Goal: Transaction & Acquisition: Obtain resource

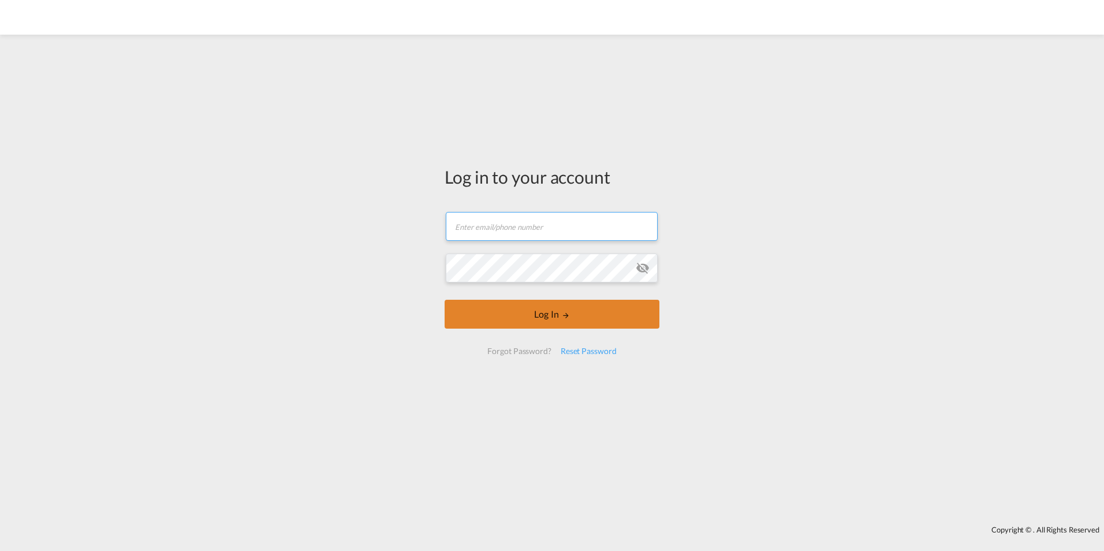
type input "[EMAIL_ADDRESS][DOMAIN_NAME]"
click at [567, 313] on button "Log In" at bounding box center [552, 314] width 215 height 29
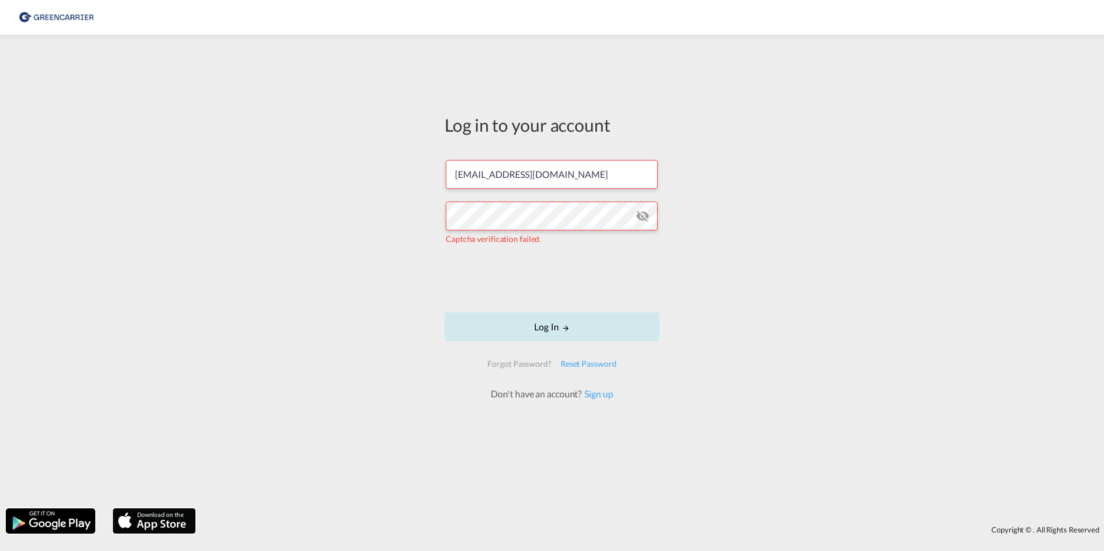
click at [557, 328] on button "Log In" at bounding box center [552, 326] width 215 height 29
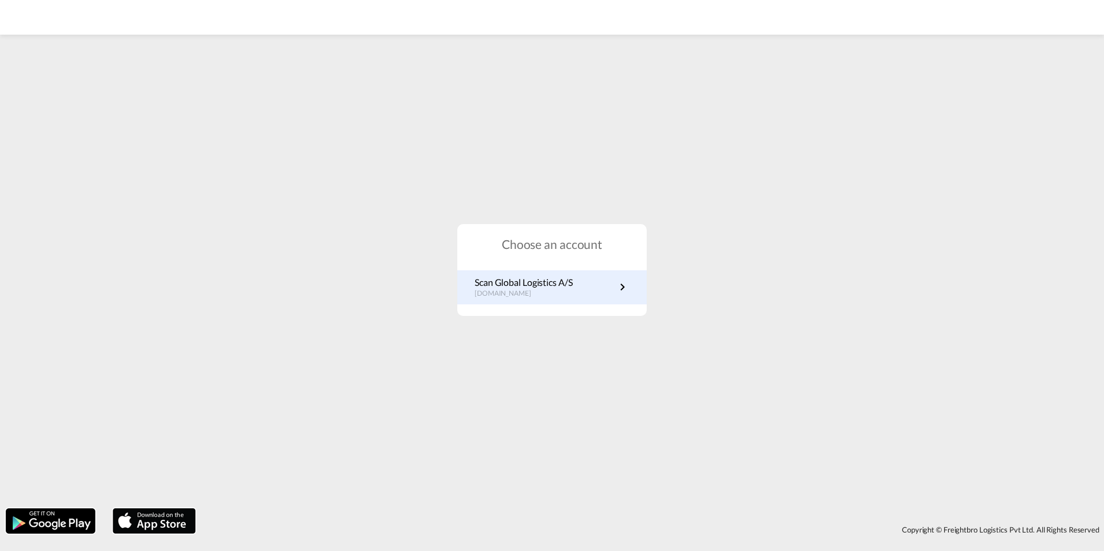
click at [542, 288] on p "Scan Global Logistics A/S" at bounding box center [524, 282] width 98 height 13
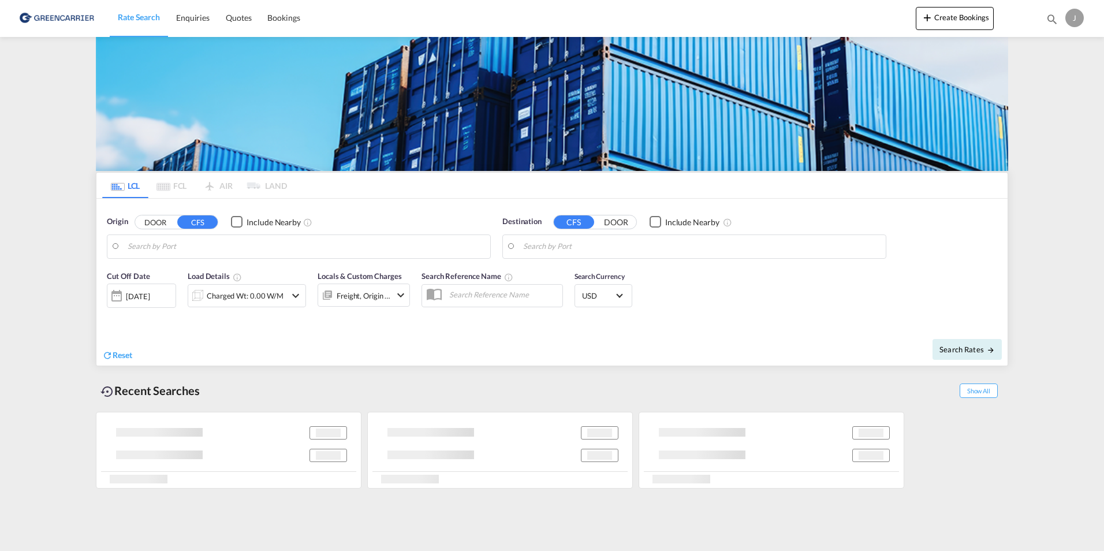
type input "DK-8940, Randers SV"
type input "[GEOGRAPHIC_DATA], [GEOGRAPHIC_DATA], IDJKT"
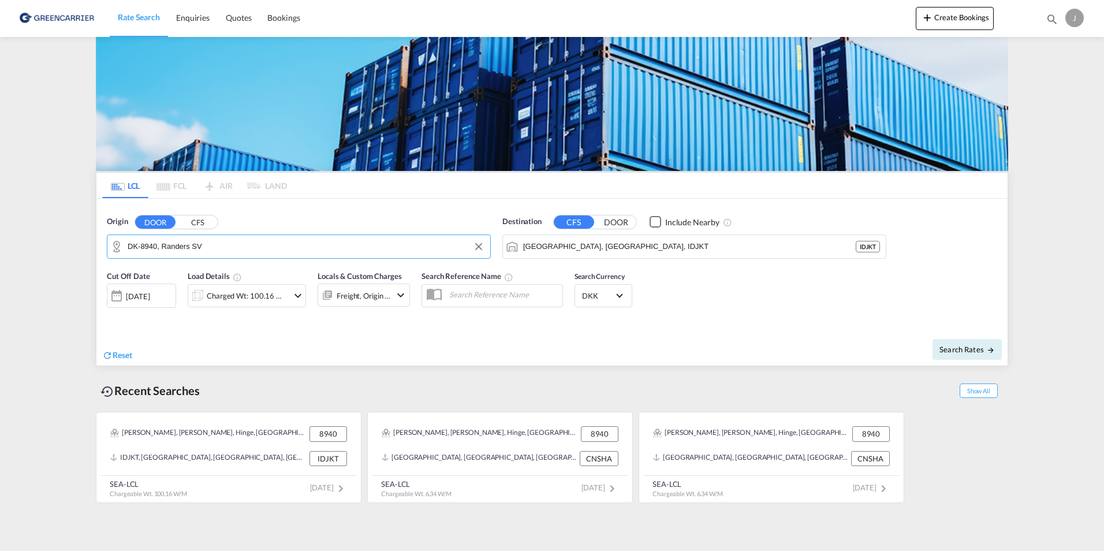
click at [221, 244] on input "DK-8940, Randers SV" at bounding box center [306, 246] width 357 height 17
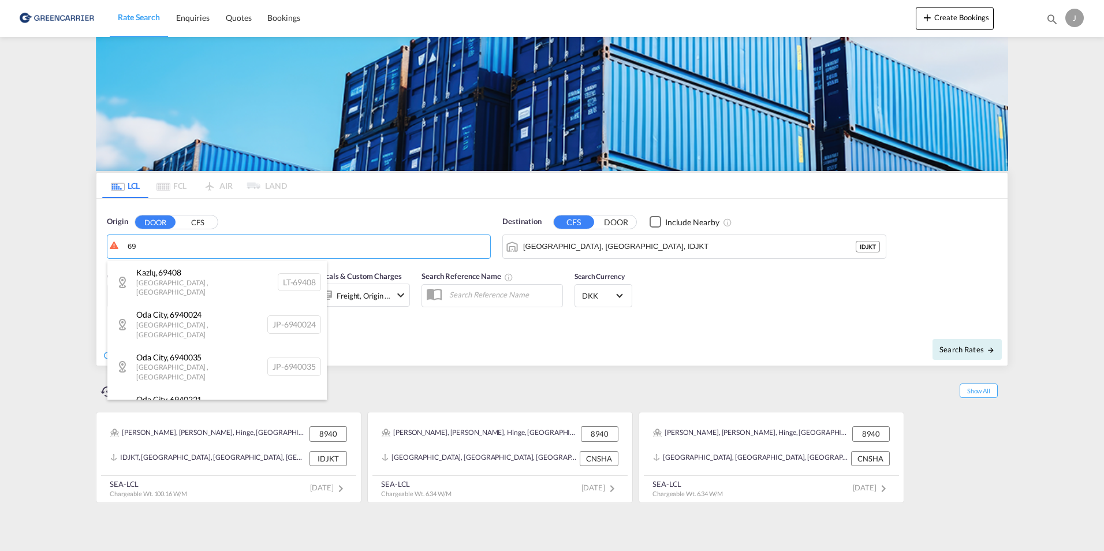
type input "6"
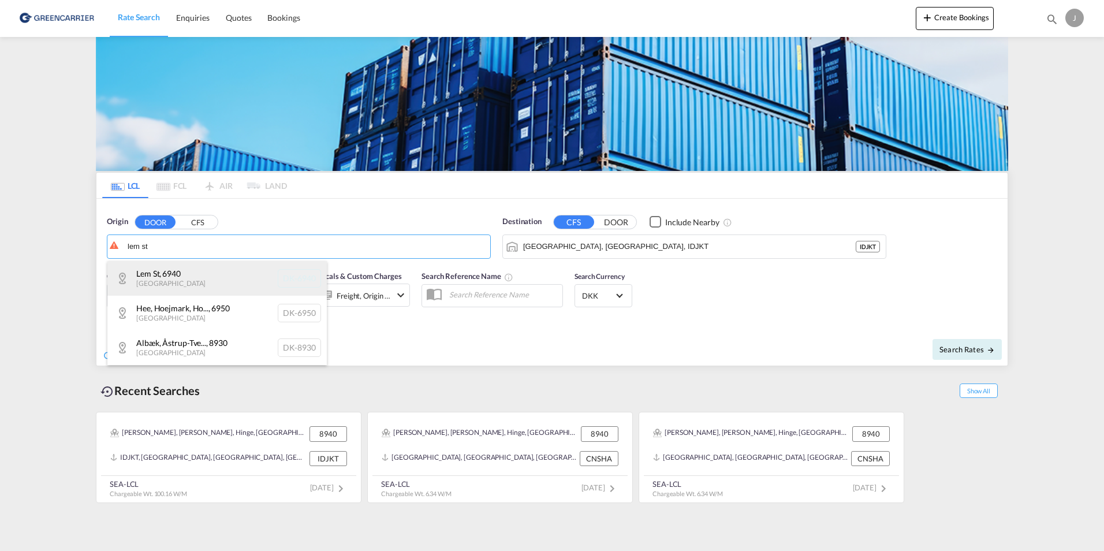
click at [138, 274] on div "[GEOGRAPHIC_DATA] [GEOGRAPHIC_DATA]-6940" at bounding box center [216, 278] width 219 height 35
type input "DK-6940, [GEOGRAPHIC_DATA]"
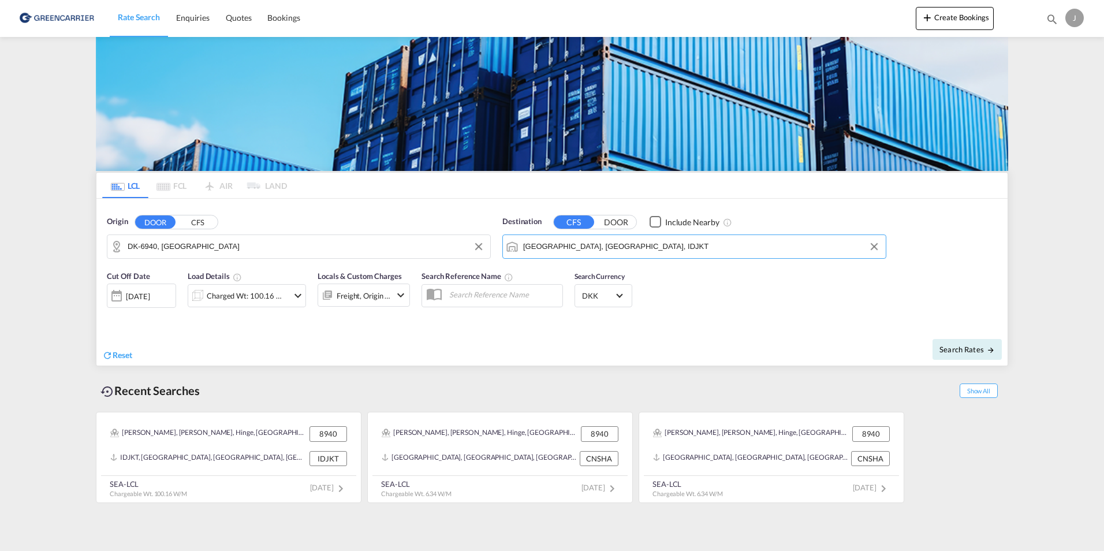
click at [608, 247] on input "[GEOGRAPHIC_DATA], [GEOGRAPHIC_DATA], IDJKT" at bounding box center [701, 246] width 357 height 17
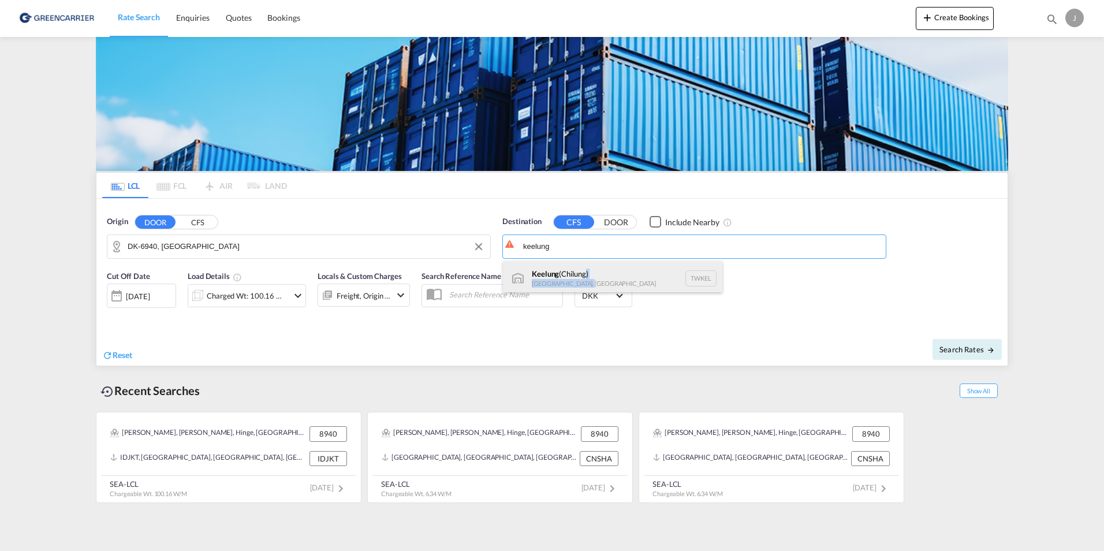
click at [584, 281] on div "Keelung ([GEOGRAPHIC_DATA]) [GEOGRAPHIC_DATA], [GEOGRAPHIC_DATA] TWKEL" at bounding box center [612, 278] width 219 height 35
type input "Keelung (Chilung), TWKEL"
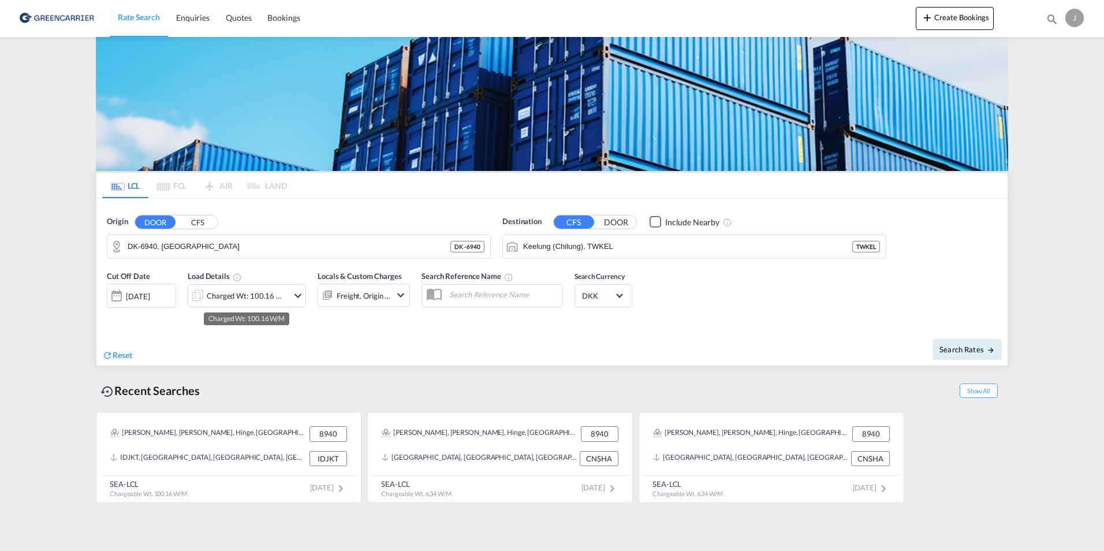
click at [219, 294] on div "Charged Wt: 100.16 W/M" at bounding box center [247, 296] width 81 height 16
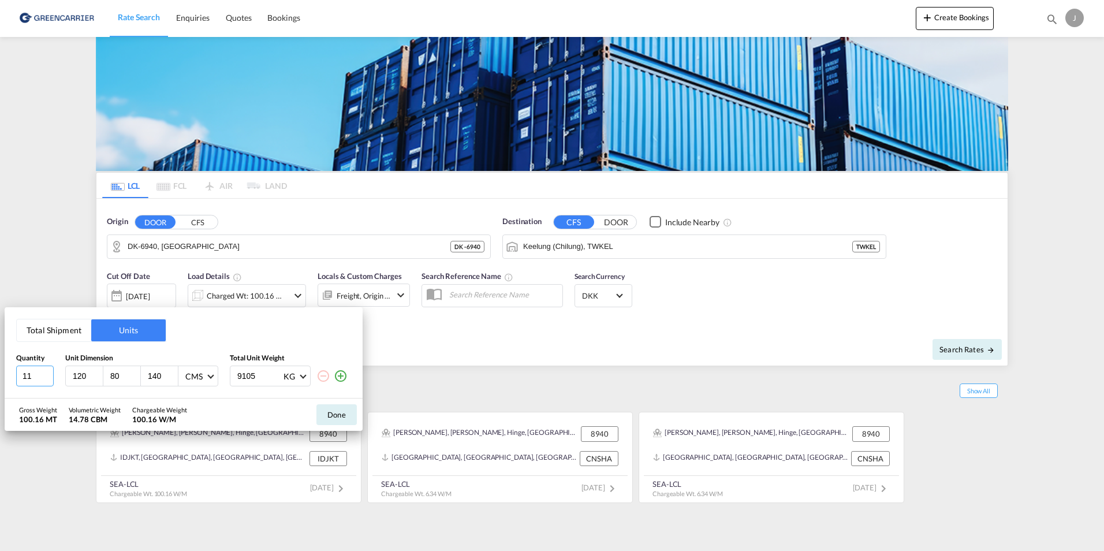
click at [41, 372] on input "11" at bounding box center [35, 375] width 38 height 21
type input "1"
type input "20"
type input "124"
type input "74"
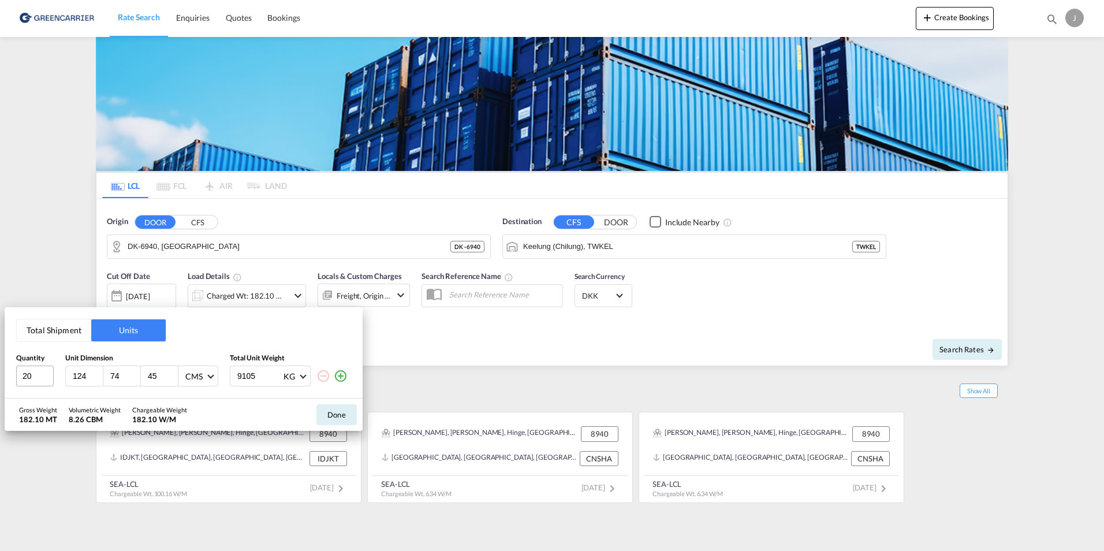
type input "45"
click at [264, 377] on input "9105" at bounding box center [259, 376] width 46 height 20
type input "9"
type input "8"
type input "9620"
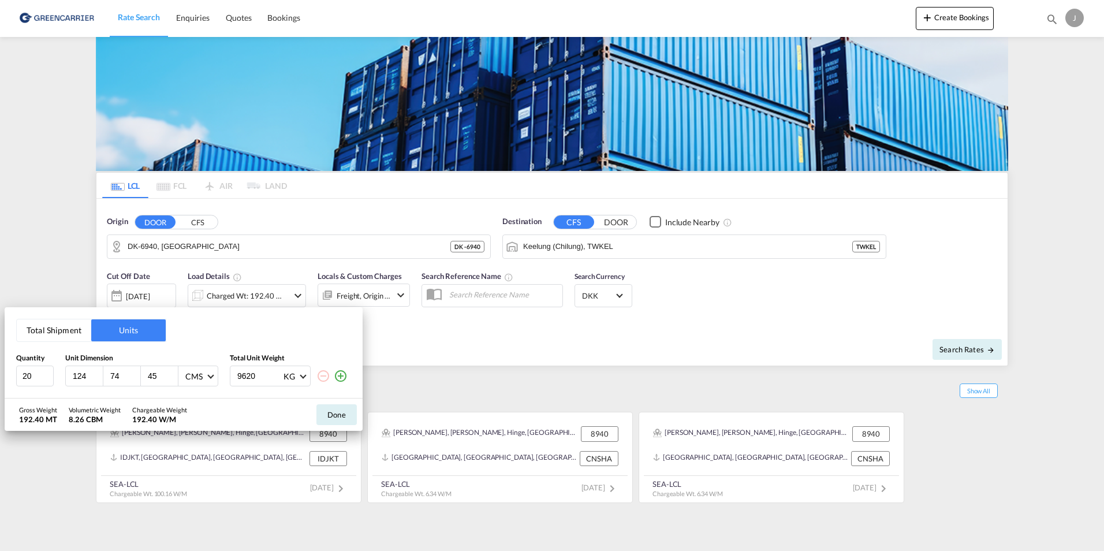
click at [339, 377] on md-icon "icon-plus-circle-outline" at bounding box center [341, 376] width 14 height 14
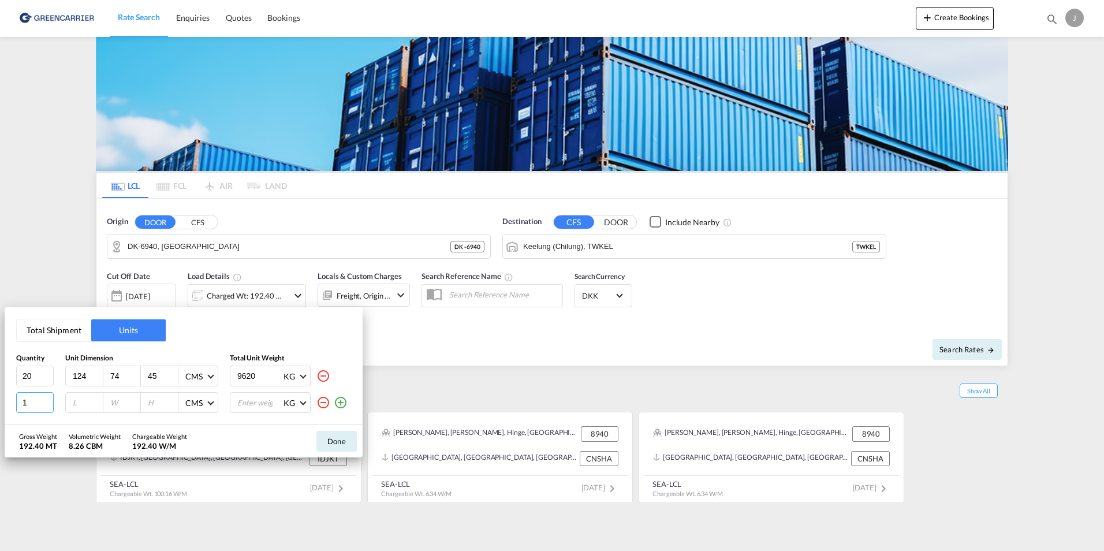
click at [36, 404] on input "1" at bounding box center [35, 402] width 38 height 21
click at [81, 401] on input "number" at bounding box center [87, 402] width 31 height 10
type input "120"
type input "080"
type input "0"
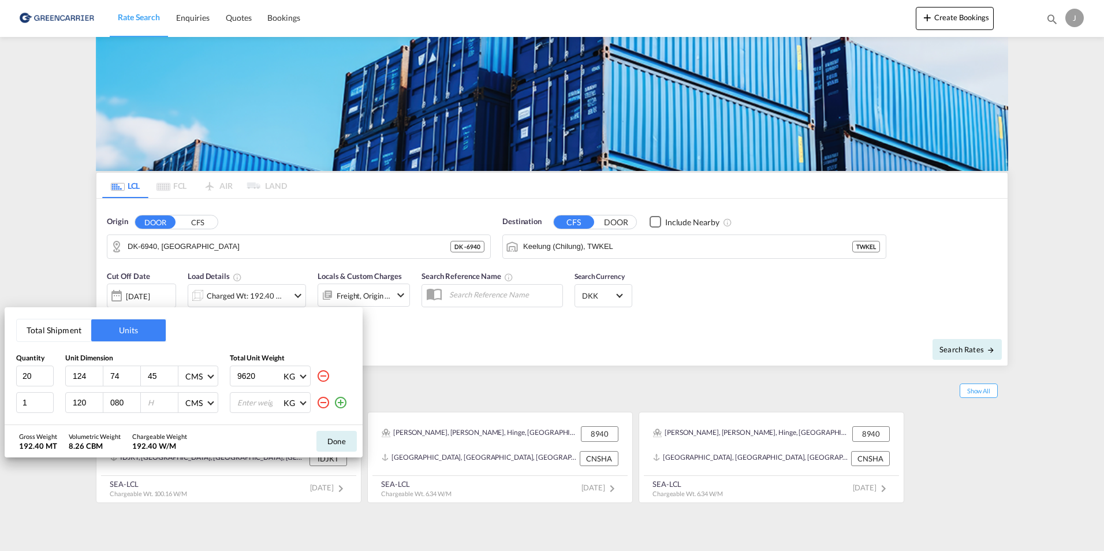
click at [124, 400] on input "080" at bounding box center [124, 402] width 31 height 10
type input "0"
type input "80"
type input "75"
click at [269, 396] on input "number" at bounding box center [259, 403] width 46 height 20
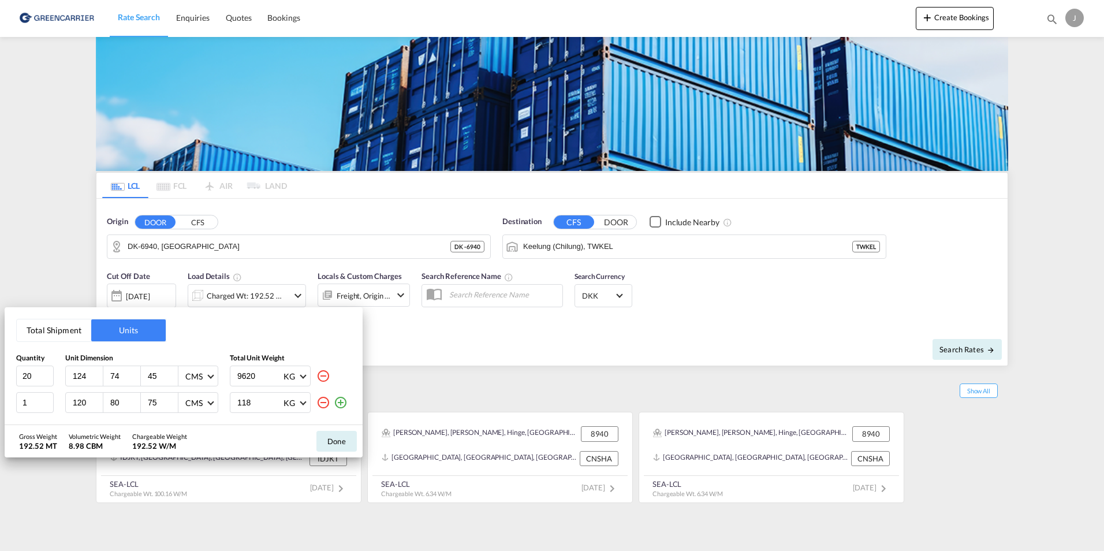
type input "118"
click at [339, 401] on md-icon "icon-plus-circle-outline" at bounding box center [341, 403] width 14 height 14
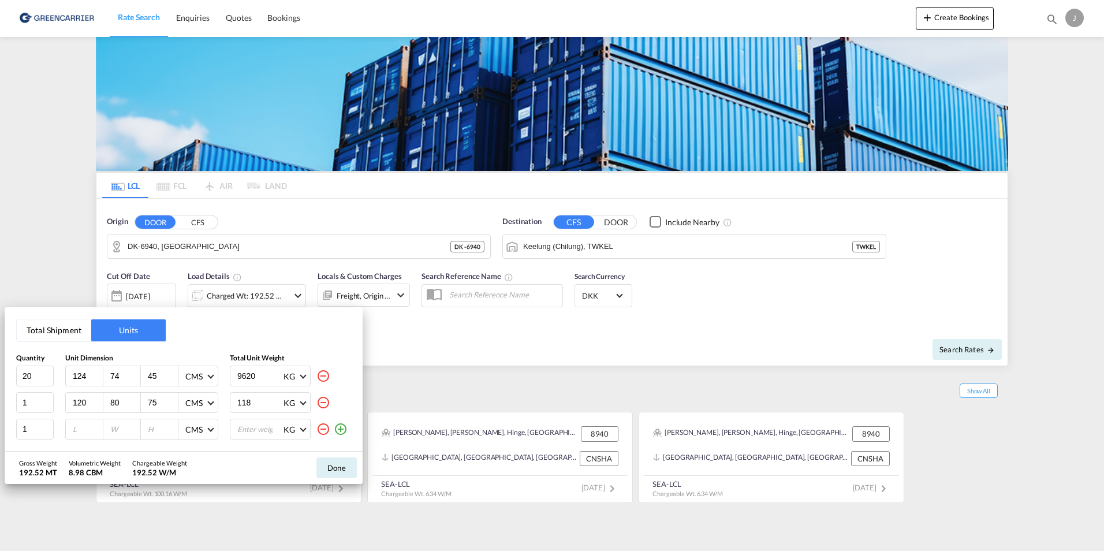
click at [90, 428] on input "number" at bounding box center [87, 429] width 31 height 10
type input "60"
click at [126, 427] on input "90" at bounding box center [124, 429] width 31 height 10
type input "9"
type input "80"
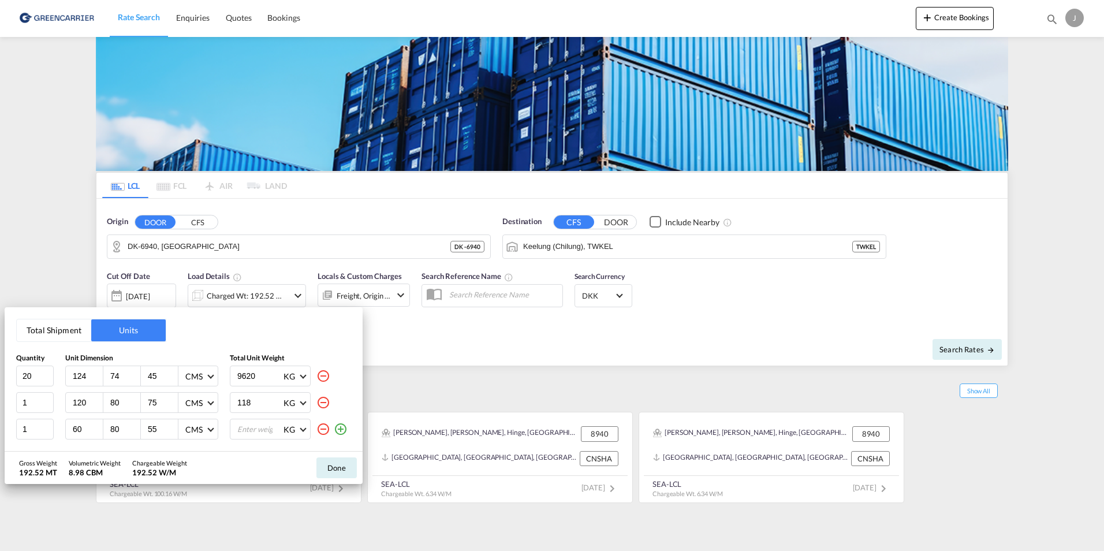
type input "55"
type input "190"
click at [337, 469] on button "Done" at bounding box center [336, 467] width 40 height 21
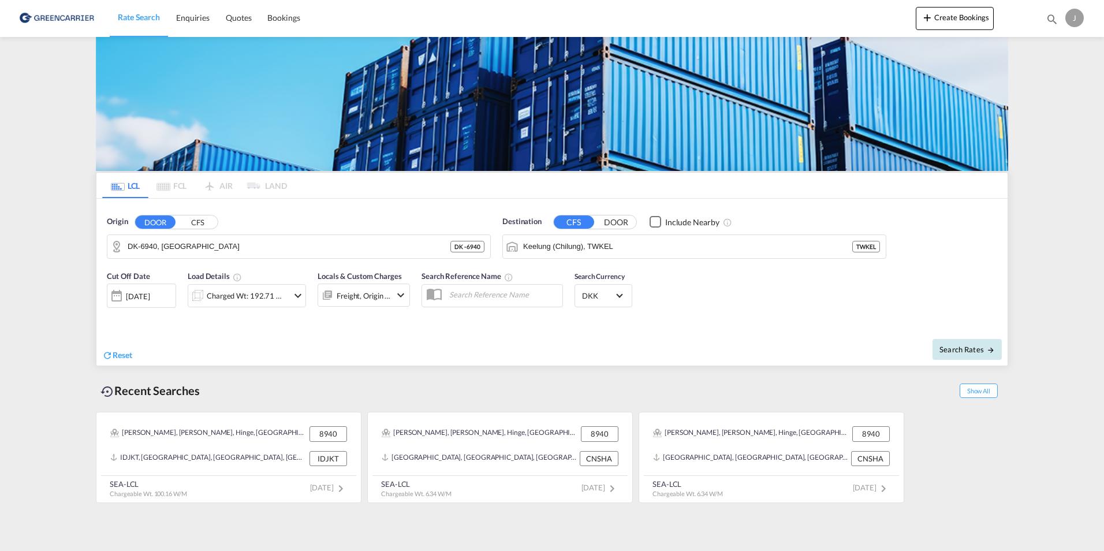
click at [964, 350] on span "Search Rates" at bounding box center [966, 349] width 55 height 9
type input "6940 to TWKEL / [DATE]"
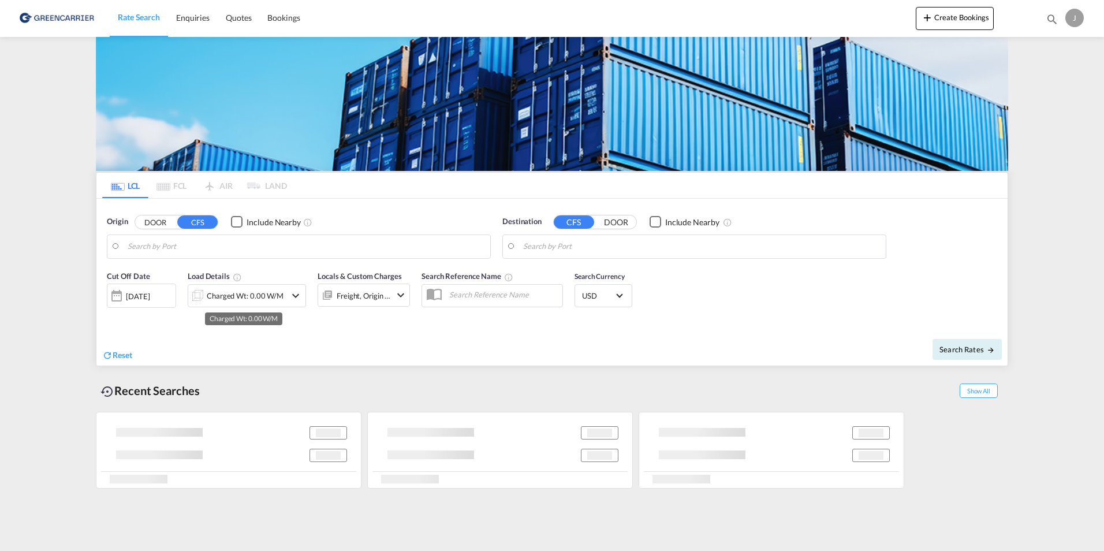
click at [276, 289] on div "Charged Wt: 0.00 W/M" at bounding box center [245, 296] width 77 height 16
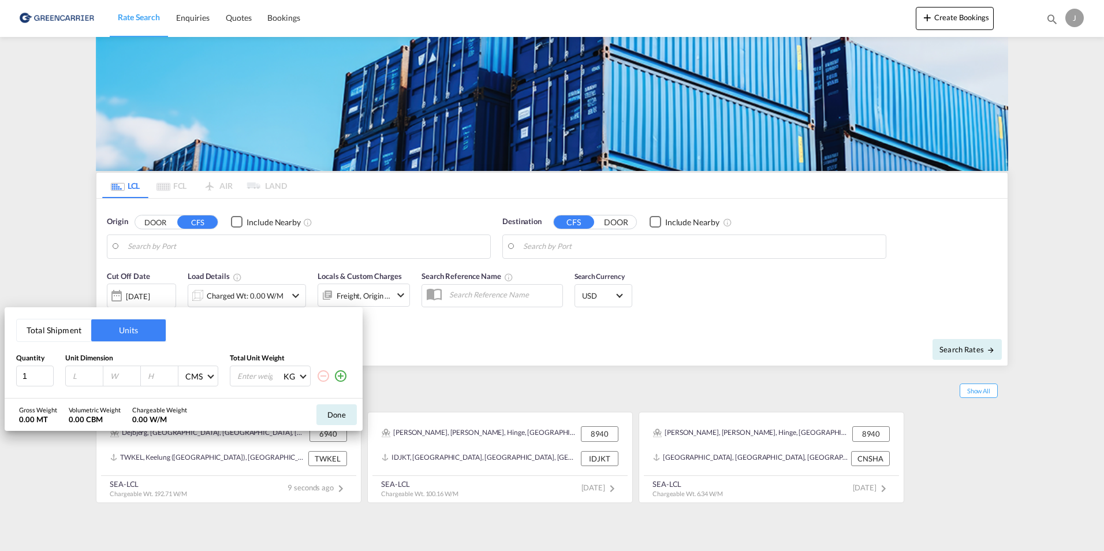
click at [439, 332] on div "Total Shipment Units Quantity Unit Dimension Total Unit Weight 1 CMS CMS Inches…" at bounding box center [552, 275] width 1104 height 551
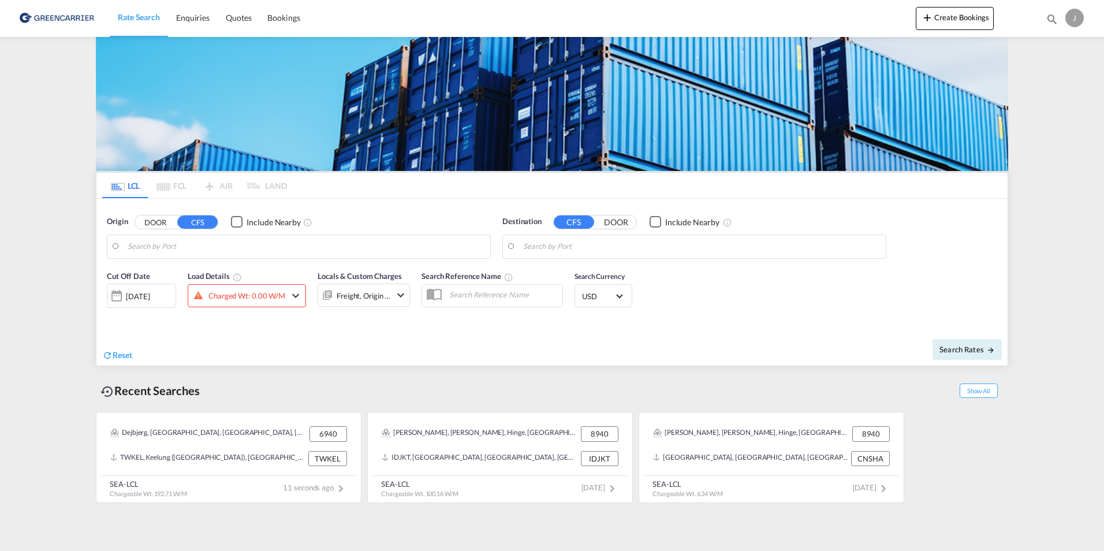
click at [618, 292] on md-select-value "USD" at bounding box center [603, 296] width 45 height 16
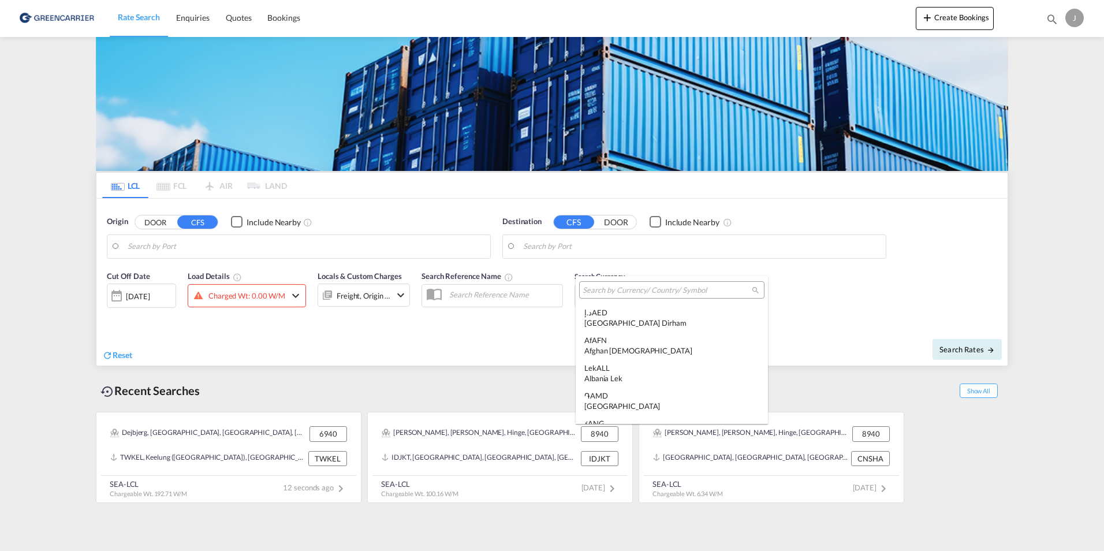
scroll to position [3986, 0]
drag, startPoint x: 471, startPoint y: 371, endPoint x: 469, endPoint y: 363, distance: 7.6
click at [469, 366] on md-backdrop at bounding box center [552, 275] width 1104 height 551
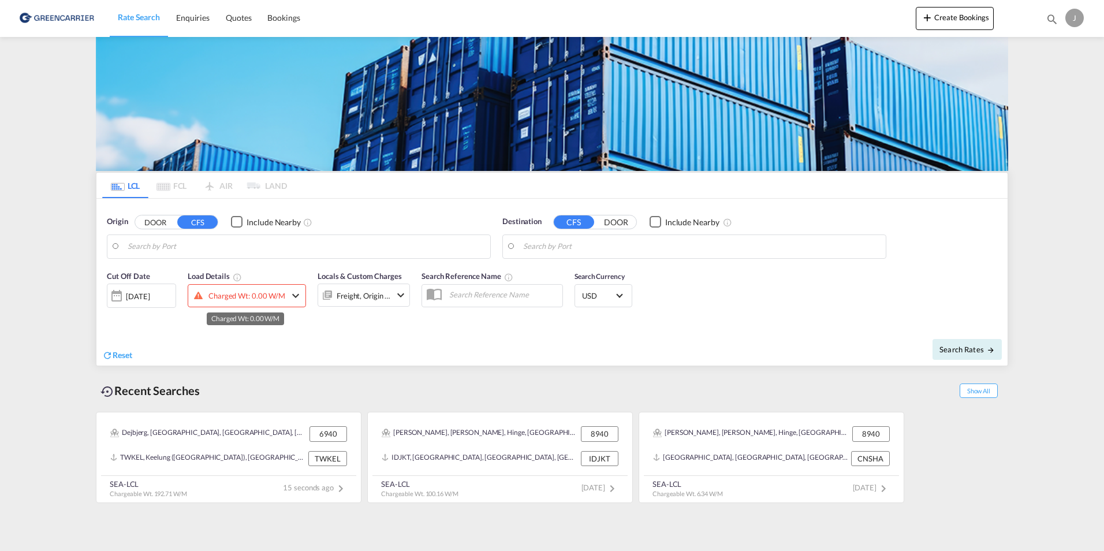
click at [250, 292] on div "Charged Wt: 0.00 W/M" at bounding box center [246, 296] width 77 height 16
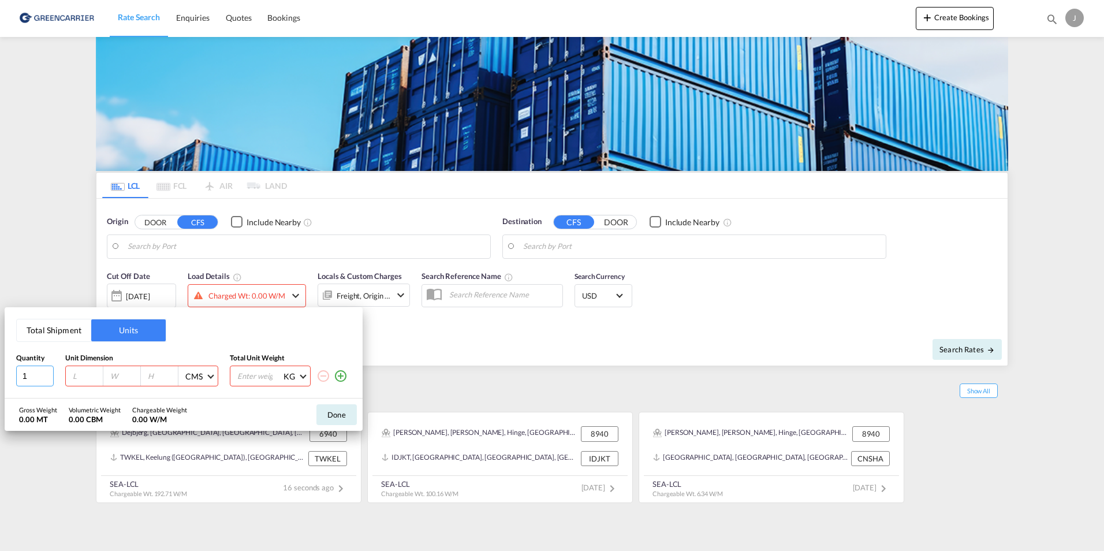
click at [35, 370] on input "1" at bounding box center [35, 375] width 38 height 21
type input "20"
type input "124"
type input "74"
type input "45"
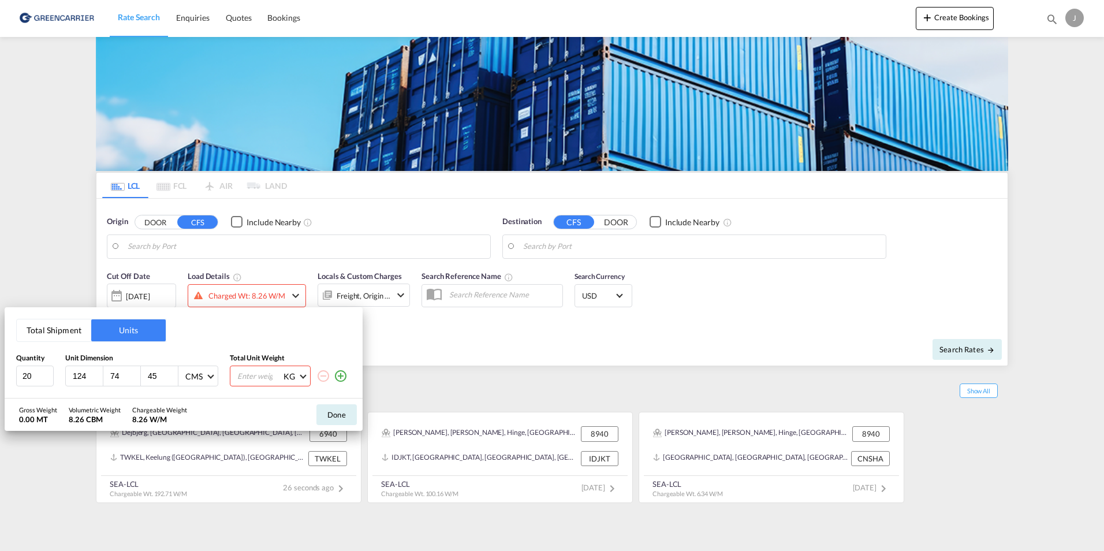
click at [252, 381] on input "number" at bounding box center [259, 376] width 46 height 20
type input "9620"
click at [340, 375] on md-icon "icon-plus-circle-outline" at bounding box center [341, 376] width 14 height 14
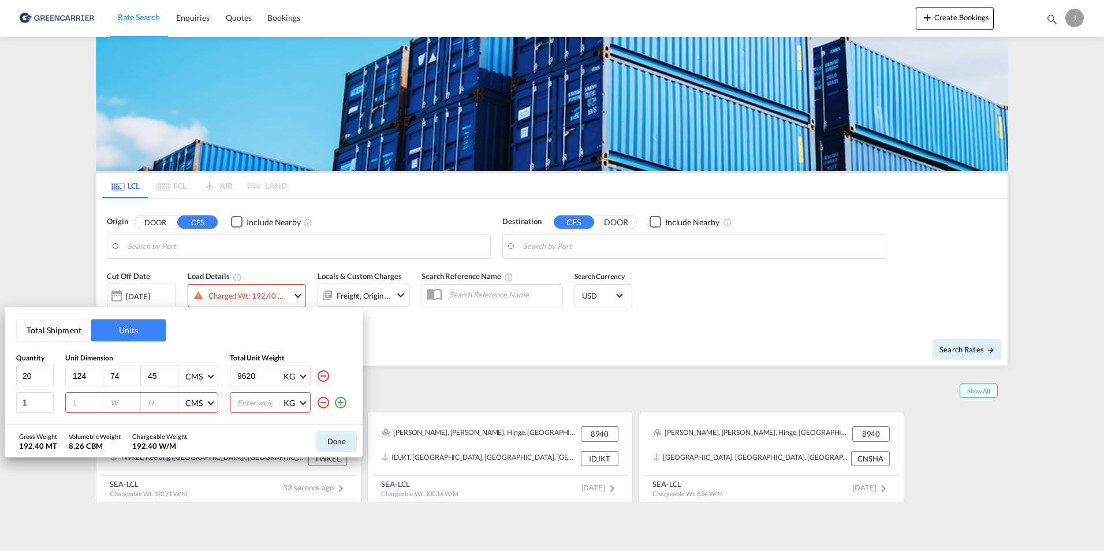
click at [87, 396] on div at bounding box center [85, 403] width 38 height 20
click at [77, 404] on input "number" at bounding box center [87, 402] width 31 height 10
type input "120"
type input "80"
type input "75"
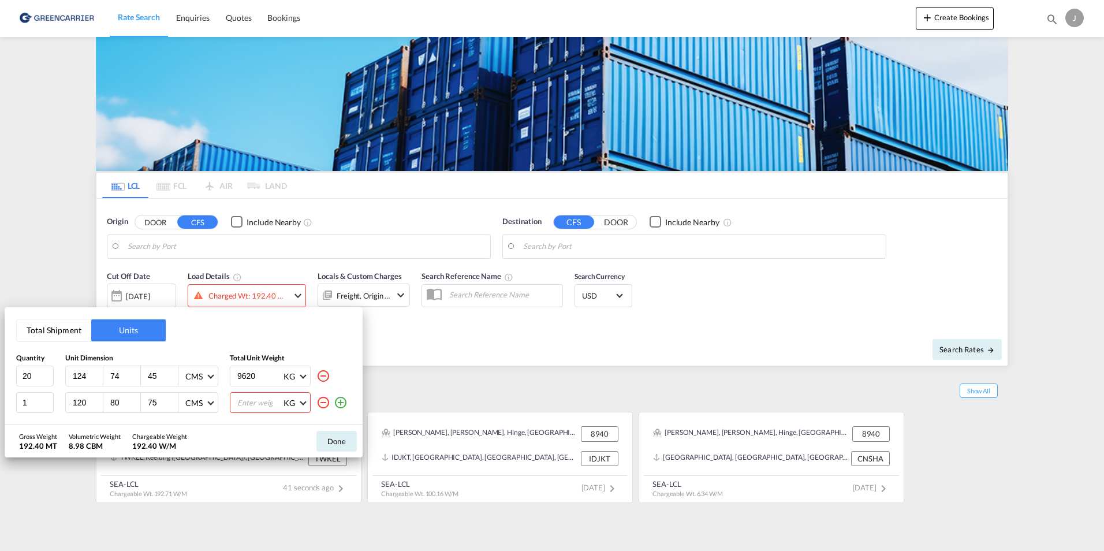
click at [236, 396] on input "number" at bounding box center [259, 403] width 46 height 20
type input "118"
click at [344, 403] on md-icon "icon-plus-circle-outline" at bounding box center [341, 403] width 14 height 14
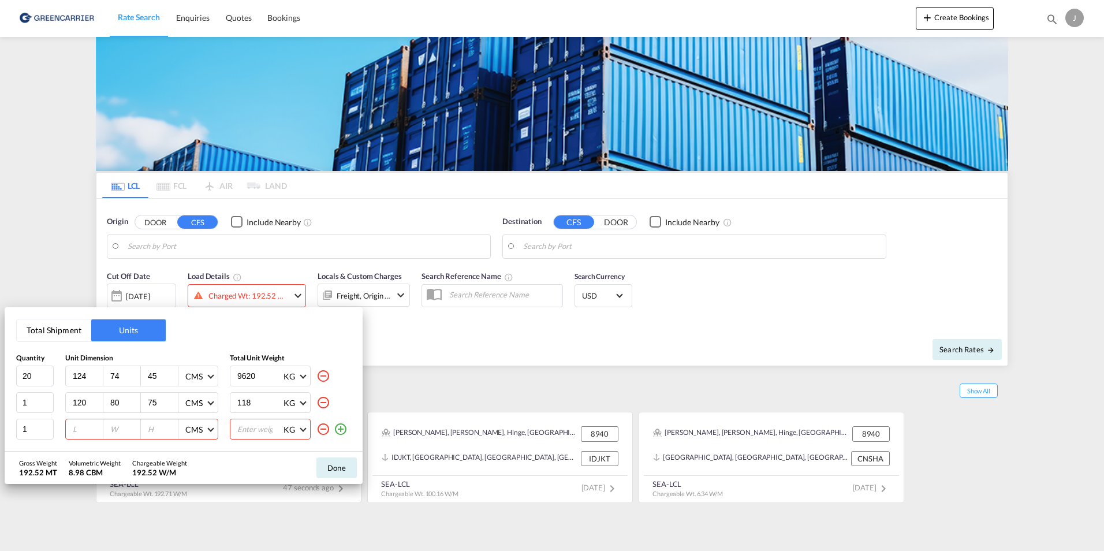
click at [80, 428] on input "number" at bounding box center [87, 429] width 31 height 10
type input "60"
type input "90"
type input "55"
click at [256, 428] on input "number" at bounding box center [259, 429] width 46 height 20
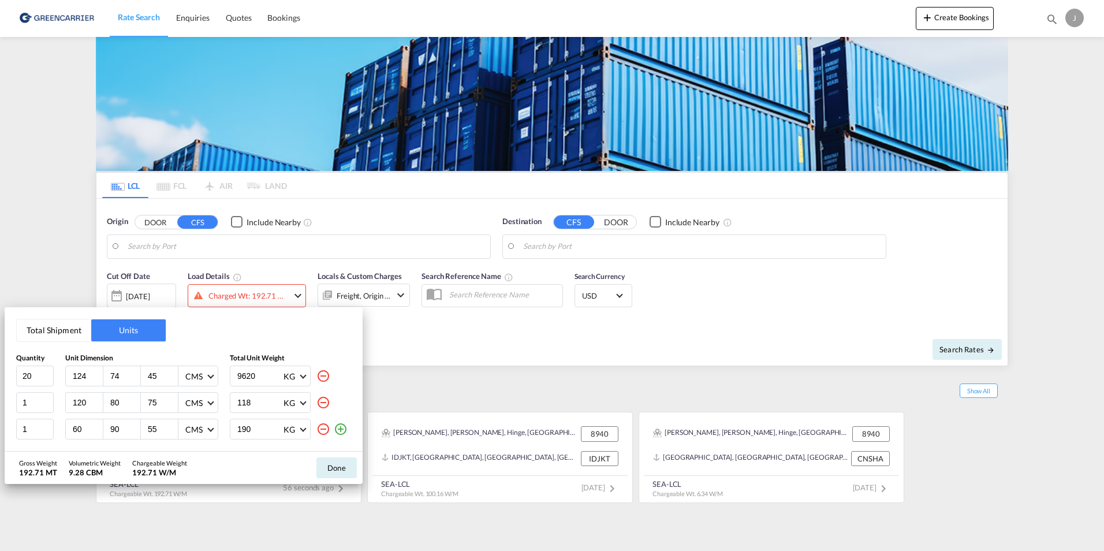
type input "190"
click at [91, 377] on input "124" at bounding box center [87, 376] width 31 height 10
type input "124"
type input "074"
type input "045"
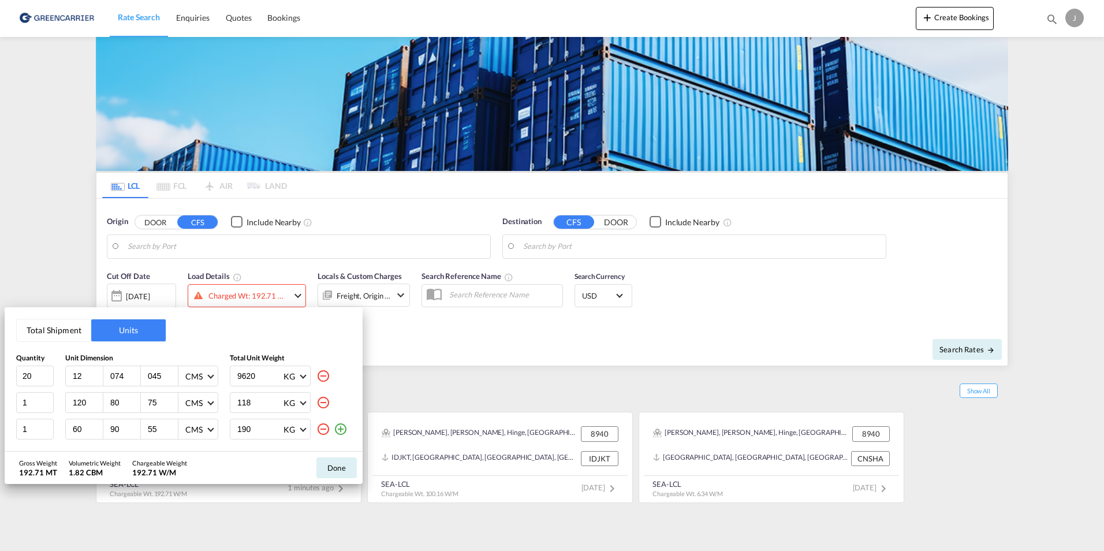
drag, startPoint x: 103, startPoint y: 381, endPoint x: 258, endPoint y: 372, distance: 155.6
click at [258, 372] on div "20 12 074 045 CMS CMS Inches 9620 KG KG LB" at bounding box center [183, 375] width 335 height 21
type input "12"
type input "481"
click at [335, 467] on button "Done" at bounding box center [336, 467] width 40 height 21
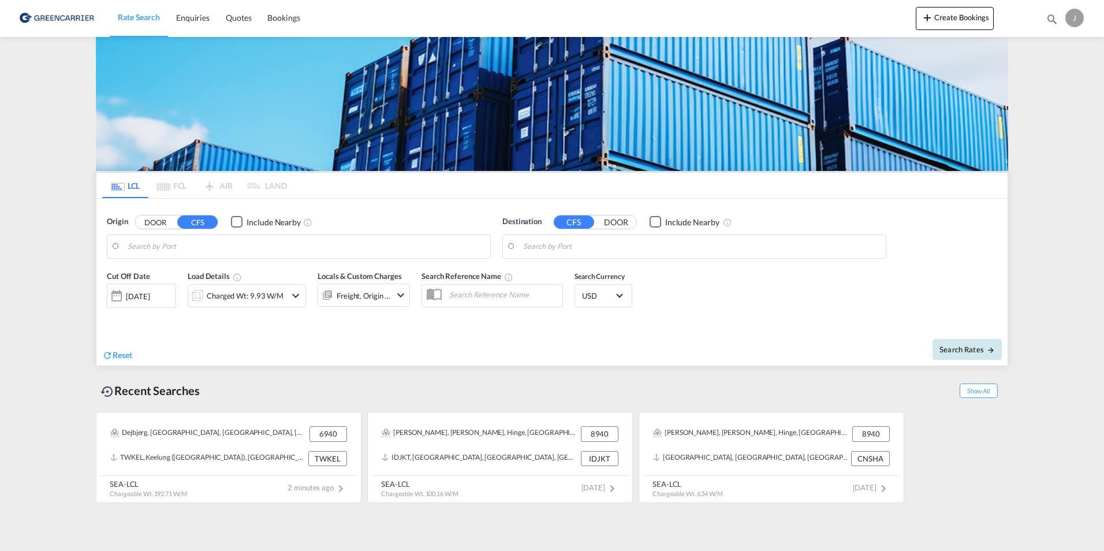
click at [946, 348] on span "Search Rates" at bounding box center [966, 349] width 55 height 9
click at [248, 247] on input "Search by Port" at bounding box center [306, 246] width 357 height 17
type input "[GEOGRAPHIC_DATA]"
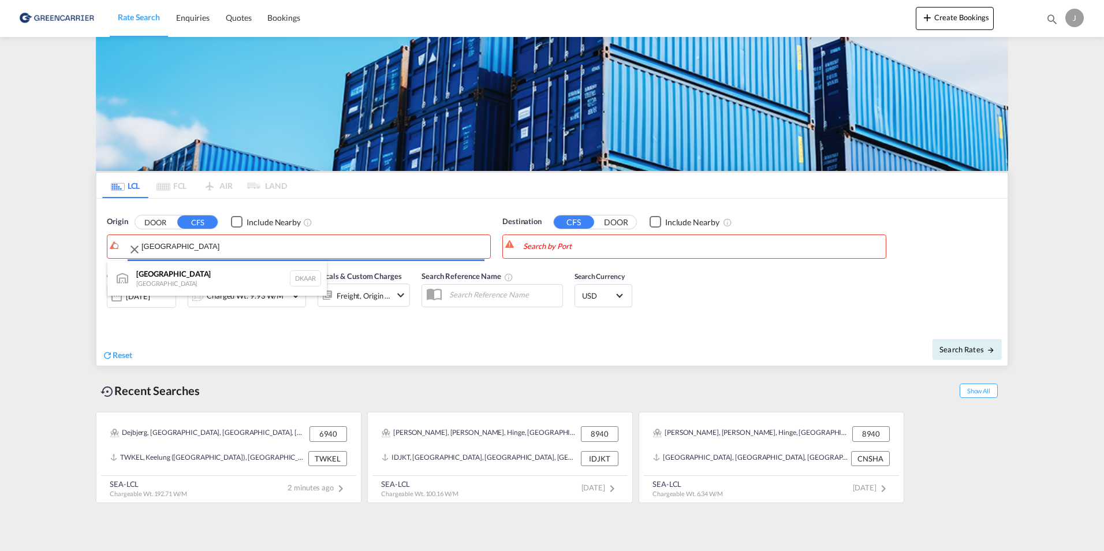
drag, startPoint x: 143, startPoint y: 241, endPoint x: 165, endPoint y: 250, distance: 23.8
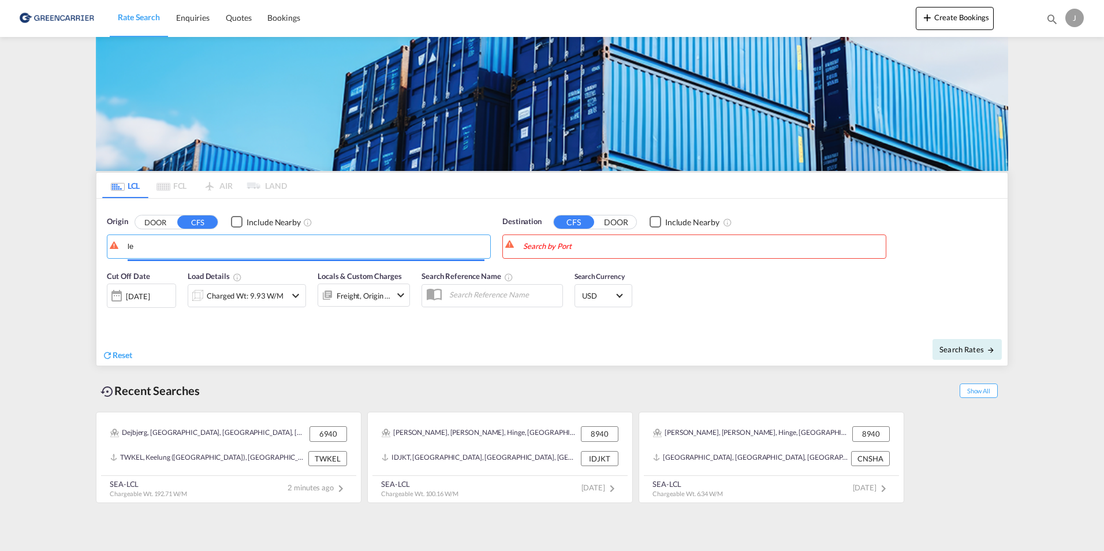
type input "l"
type input "H"
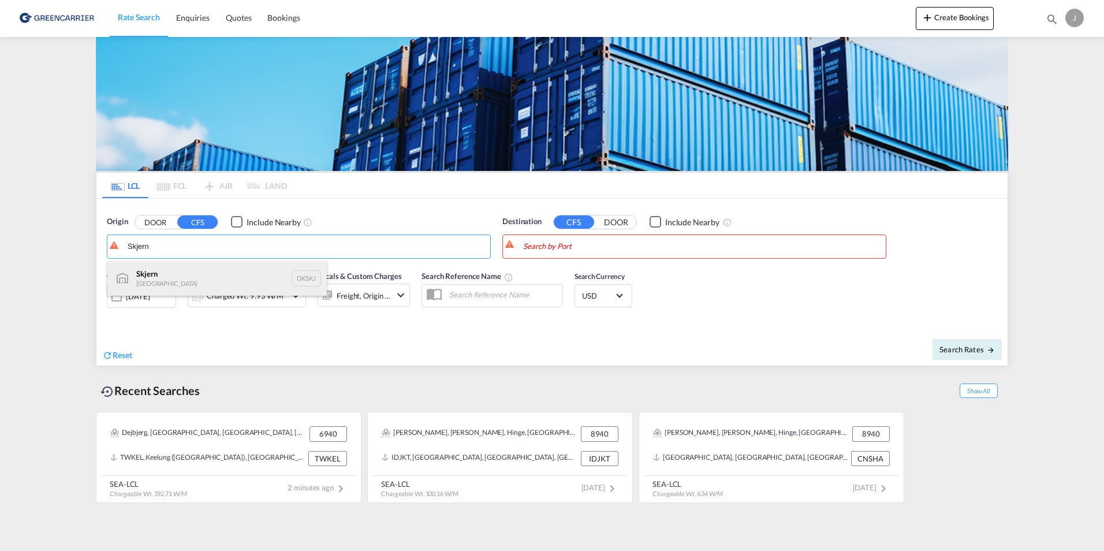
click at [159, 278] on div "Skjern Denmark DKSKJ" at bounding box center [216, 278] width 219 height 35
type input "Skjern, DKSKJ"
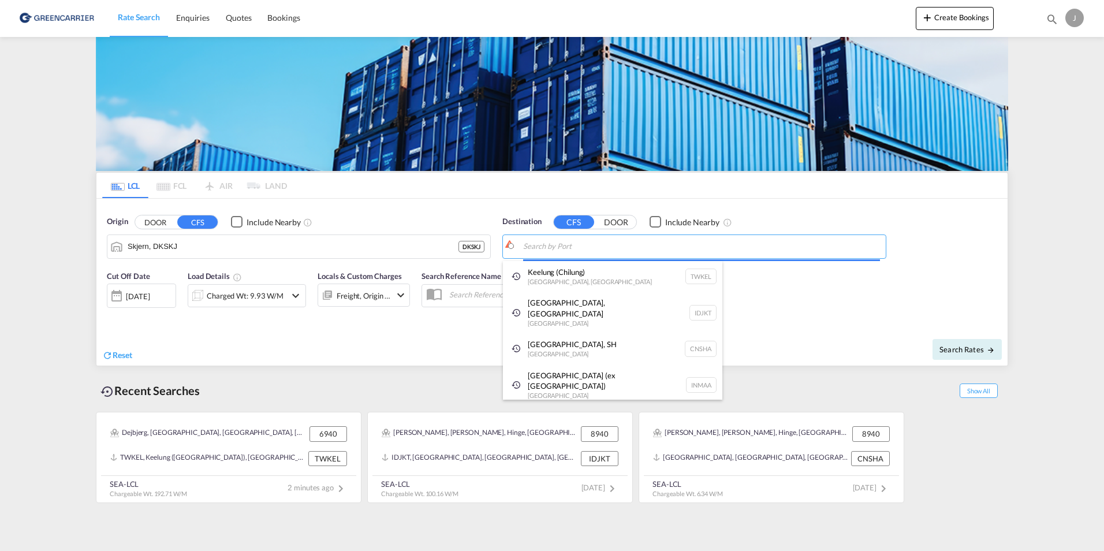
click at [556, 244] on body "Rate Search Enquiries Quotes Bookings Rate Search Enquiries" at bounding box center [552, 275] width 1104 height 551
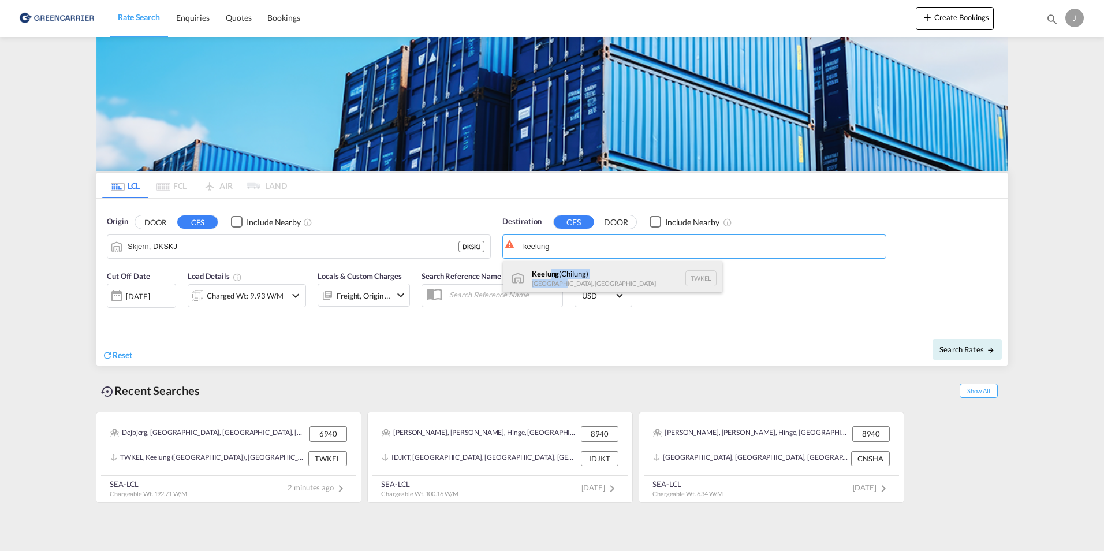
click at [557, 283] on div "Keelung ([GEOGRAPHIC_DATA]) [GEOGRAPHIC_DATA], [GEOGRAPHIC_DATA] TWKEL" at bounding box center [612, 278] width 219 height 35
type input "Keelung (Chilung), TWKEL"
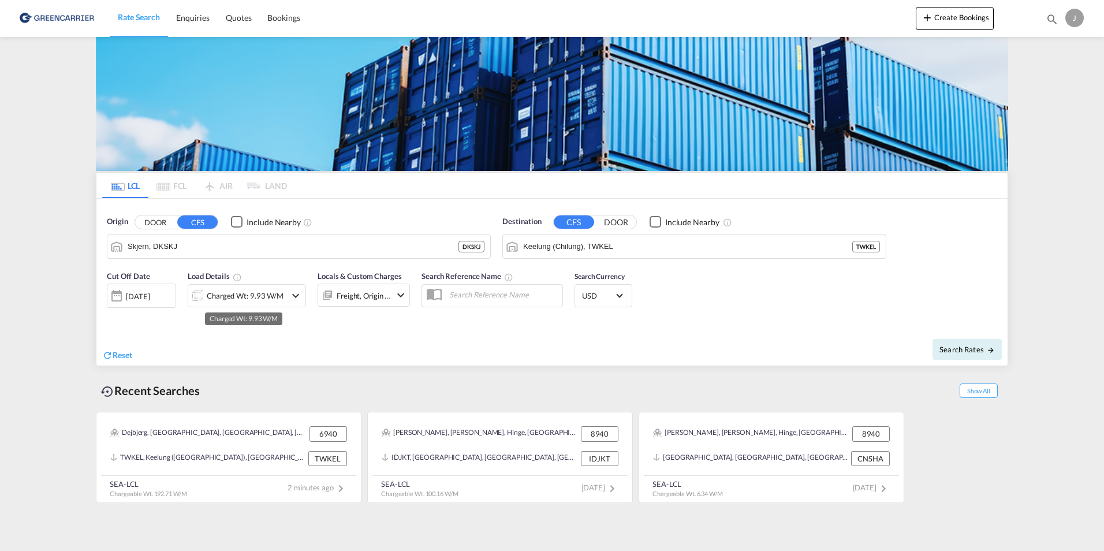
click at [230, 296] on div "Charged Wt: 9.93 W/M" at bounding box center [245, 296] width 77 height 16
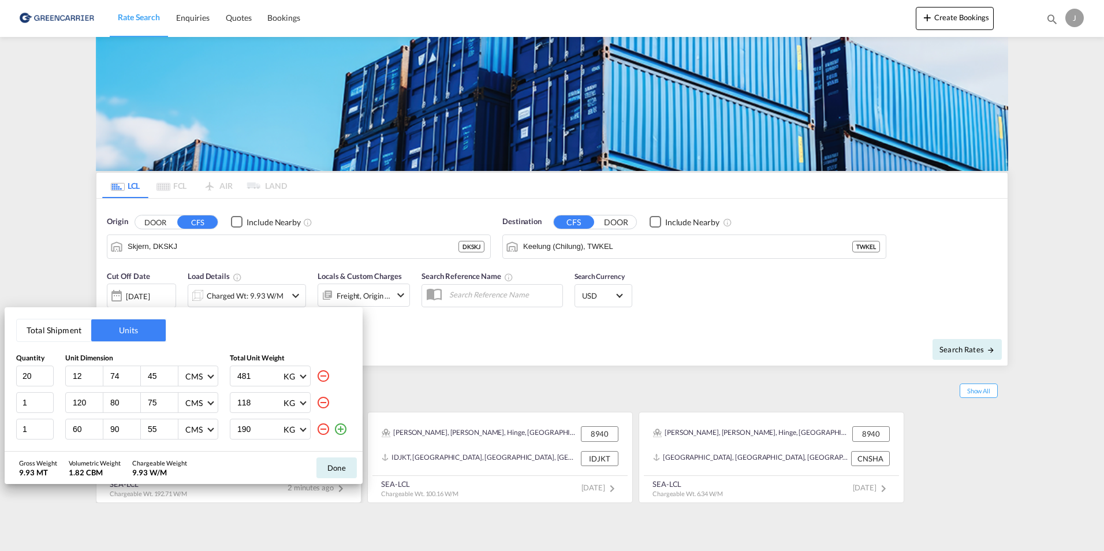
click at [337, 464] on button "Done" at bounding box center [336, 467] width 40 height 21
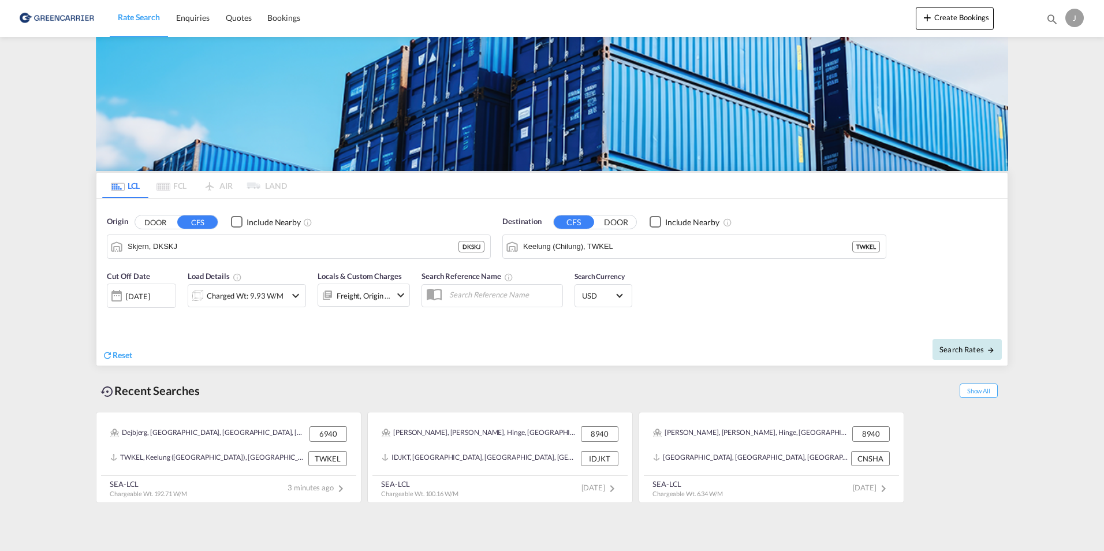
click at [958, 346] on span "Search Rates" at bounding box center [966, 349] width 55 height 9
type input "DKSKJ to TWKEL / [DATE]"
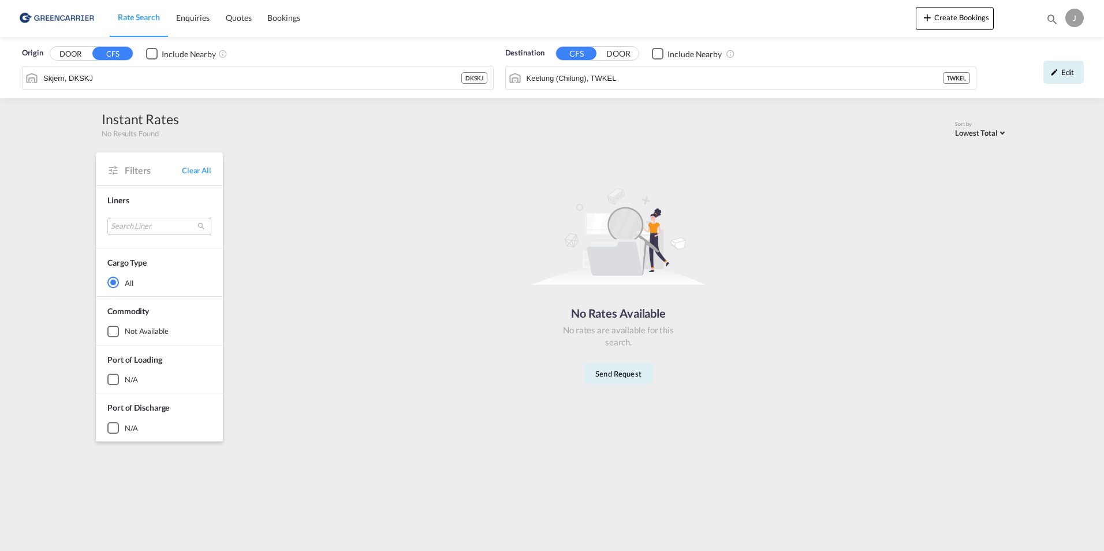
click at [60, 21] on img at bounding box center [56, 18] width 78 height 26
click at [61, 17] on img at bounding box center [56, 18] width 78 height 26
